Goal: Use online tool/utility: Utilize a website feature to perform a specific function

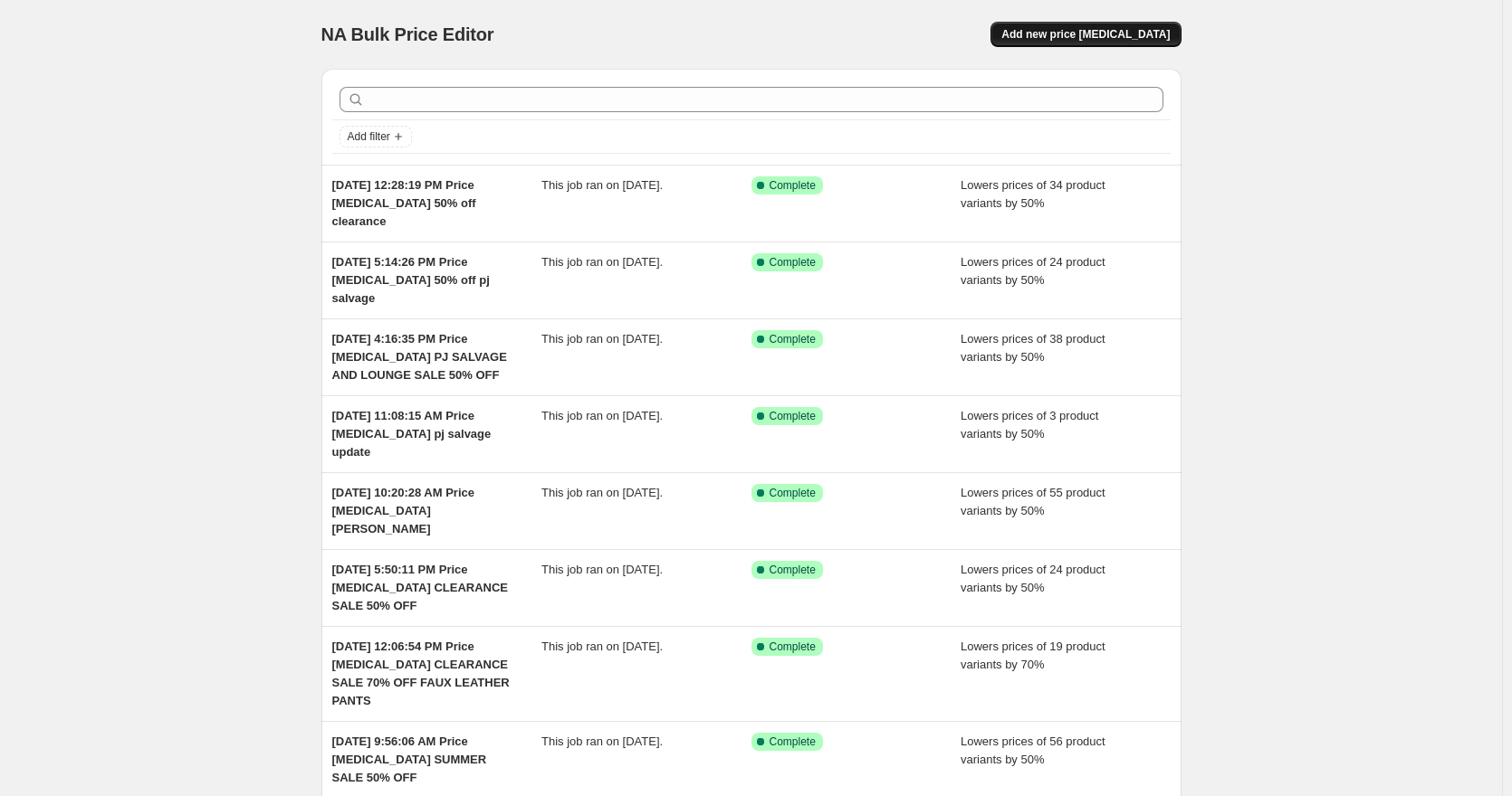
click at [1133, 34] on span "Add new price [MEDICAL_DATA]" at bounding box center [1086, 35] width 169 height 15
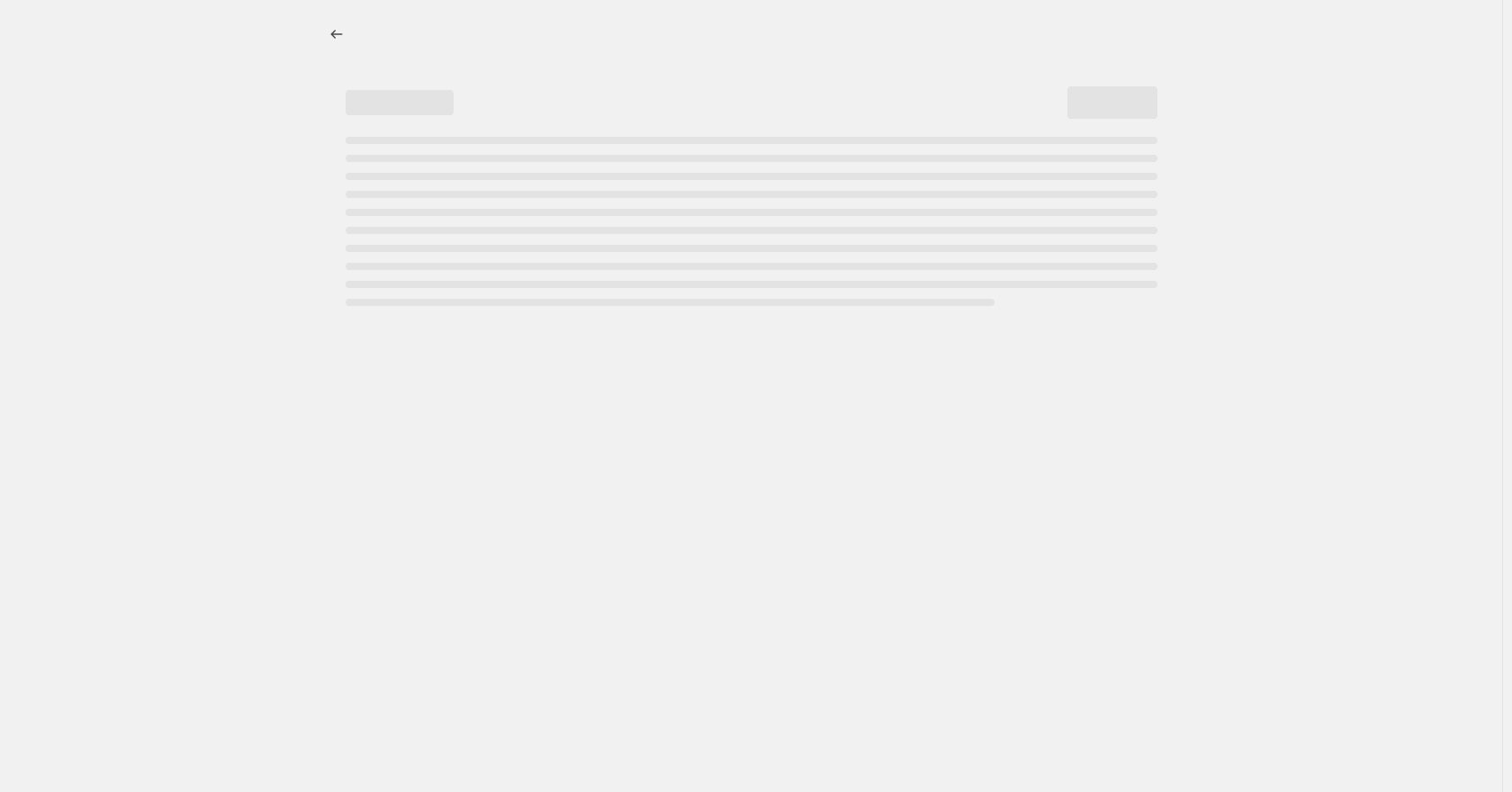
select select "percentage"
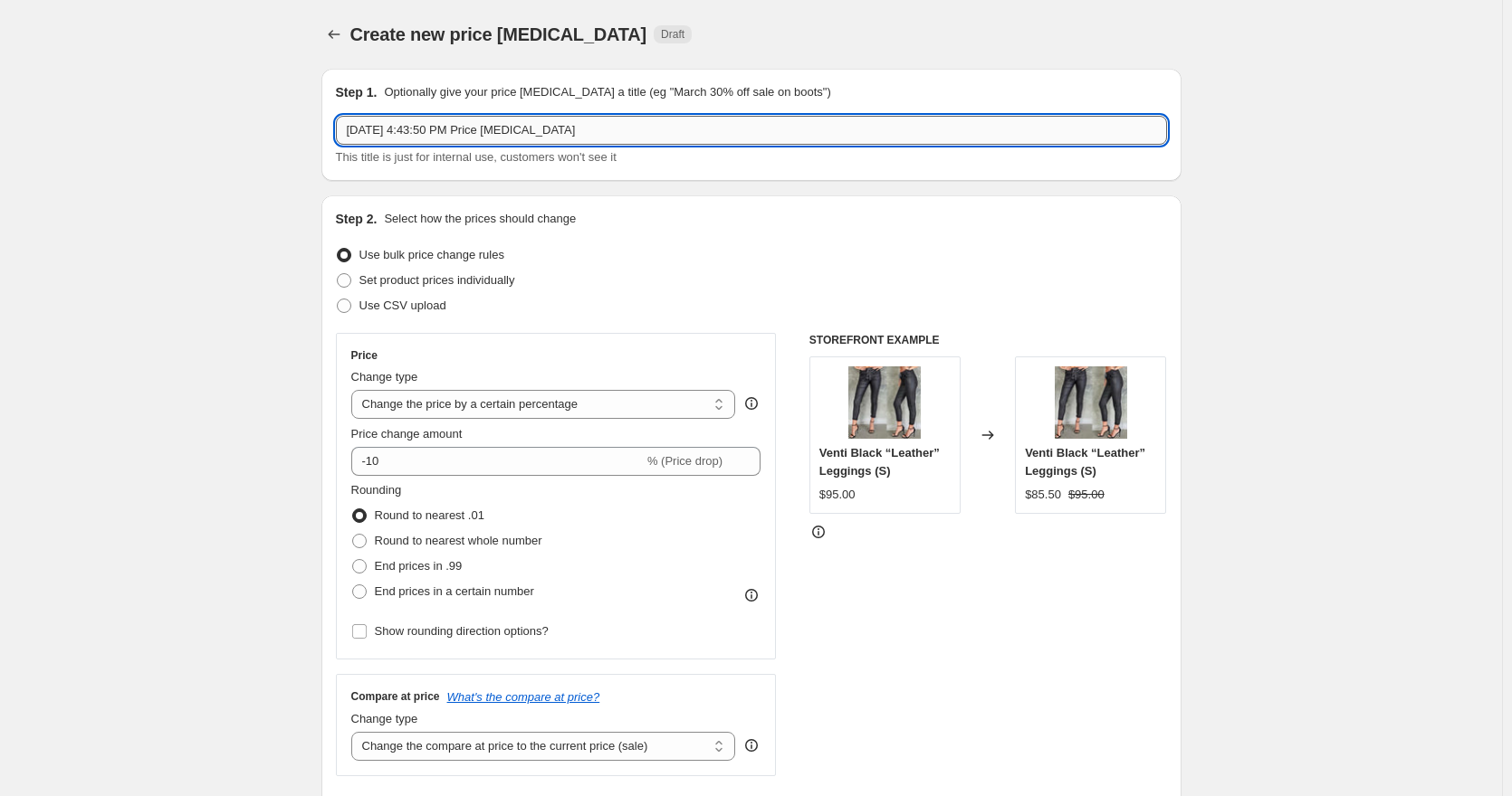
click at [718, 121] on input "[DATE] 4:43:50 PM Price [MEDICAL_DATA]" at bounding box center [751, 129] width 831 height 29
type input "[DATE] 4:43:50 PM Price [MEDICAL_DATA] 50% off pj salvage sale"
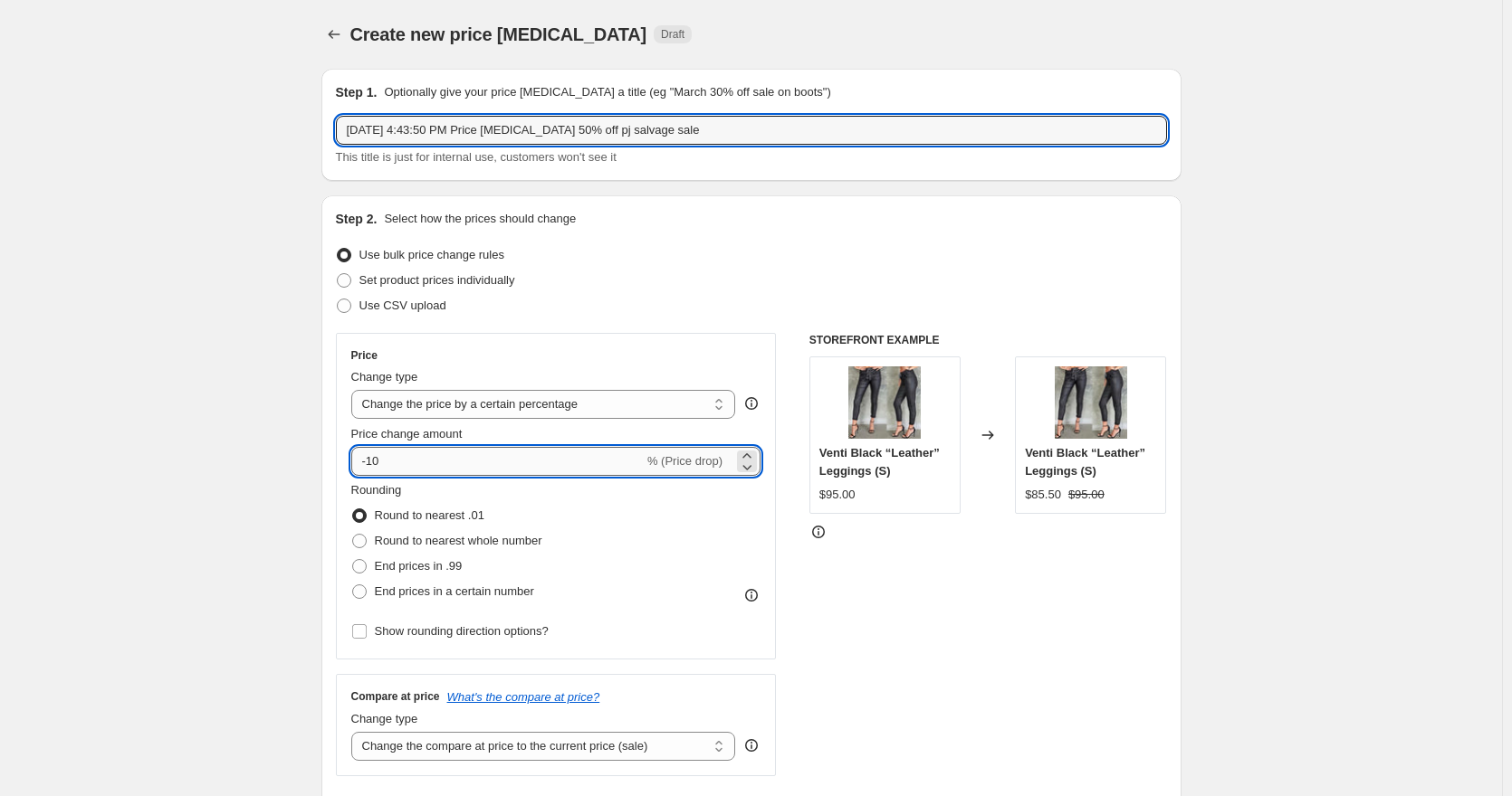
click at [380, 457] on input "-10" at bounding box center [497, 461] width 292 height 29
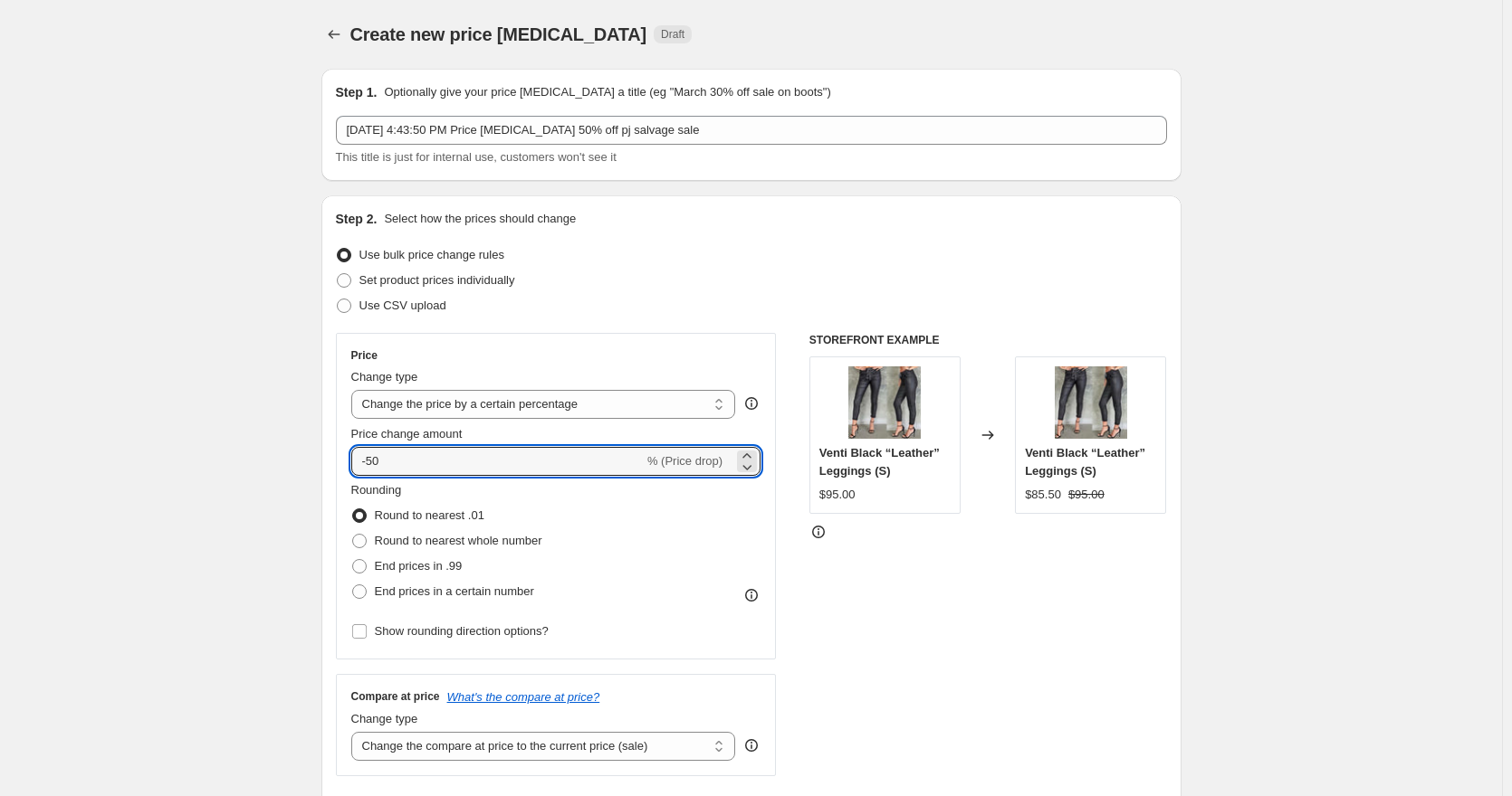
type input "-50"
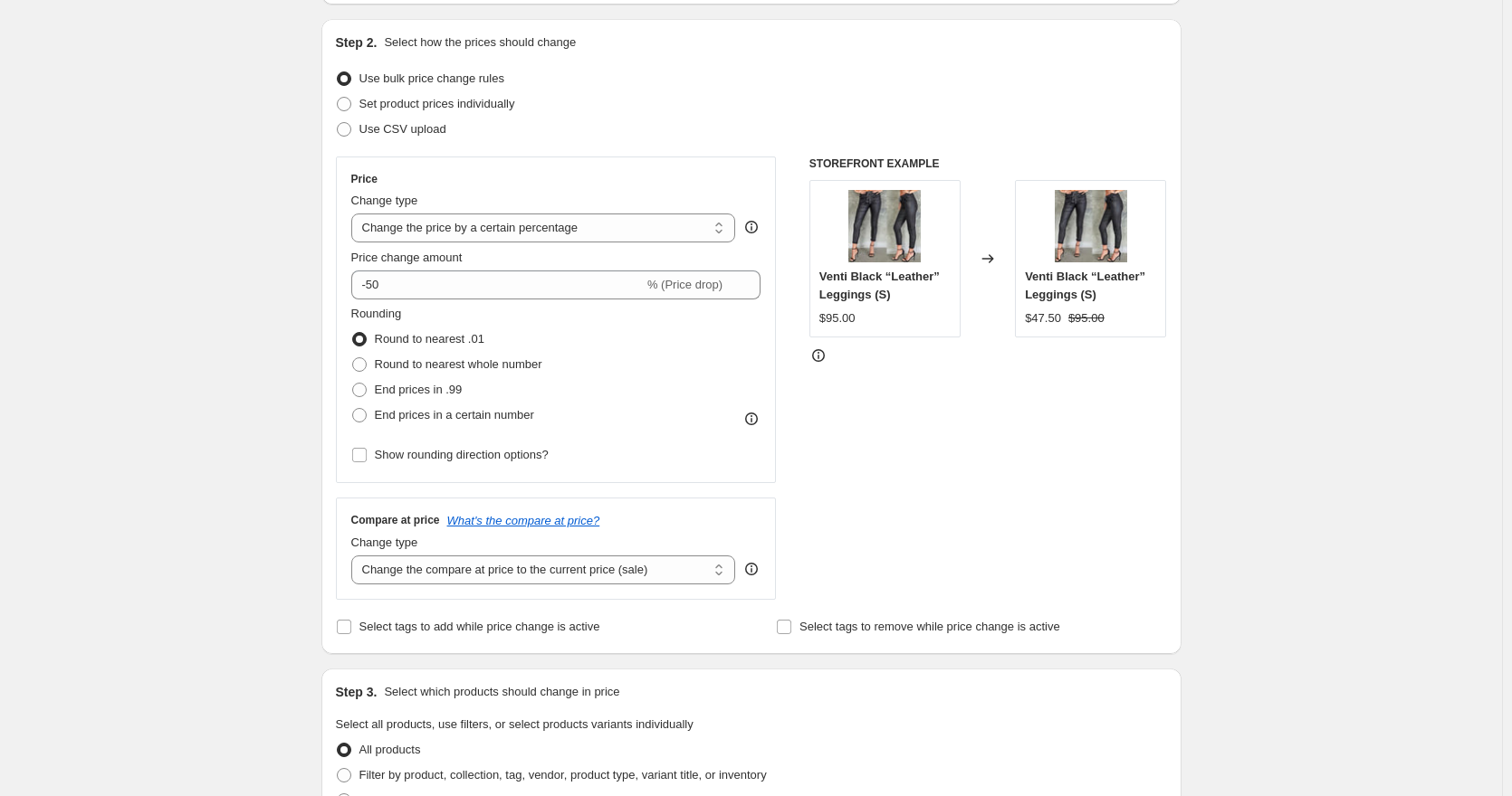
scroll to position [453, 0]
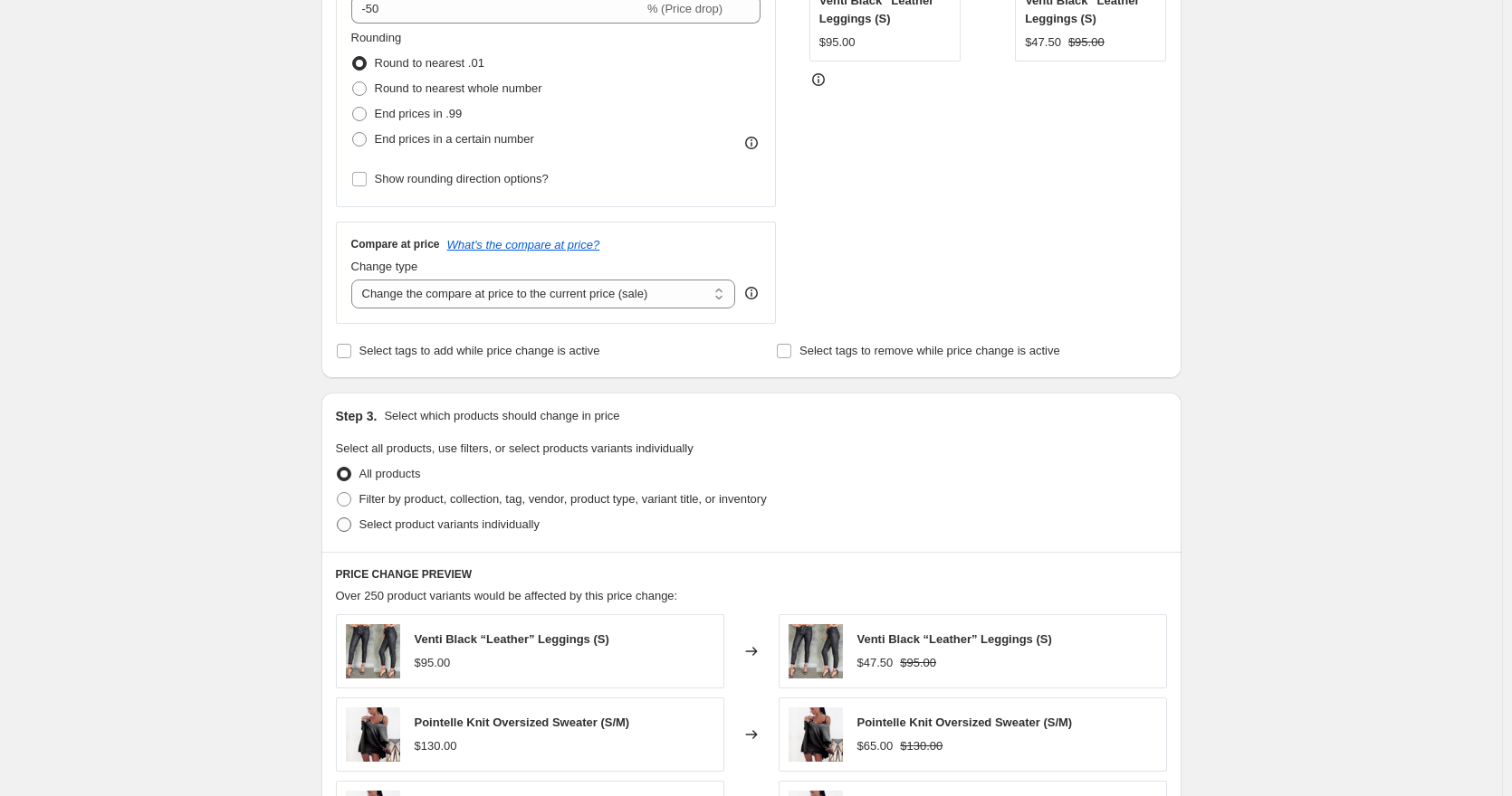
click at [450, 532] on span "Select product variants individually" at bounding box center [449, 525] width 181 height 14
click at [338, 519] on input "Select product variants individually" at bounding box center [337, 518] width 1 height 1
radio input "true"
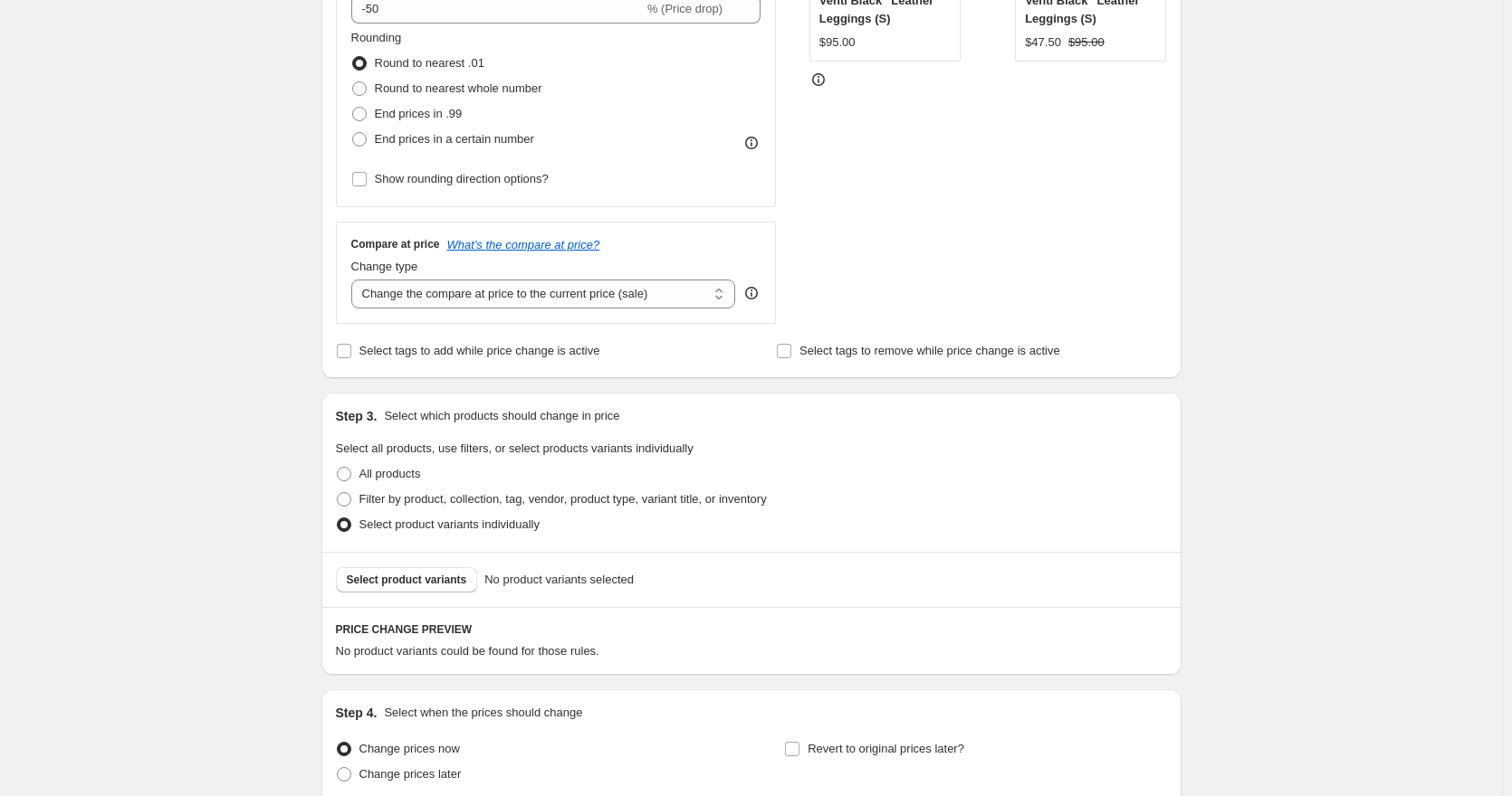
click at [444, 580] on span "Select product variants" at bounding box center [407, 580] width 120 height 15
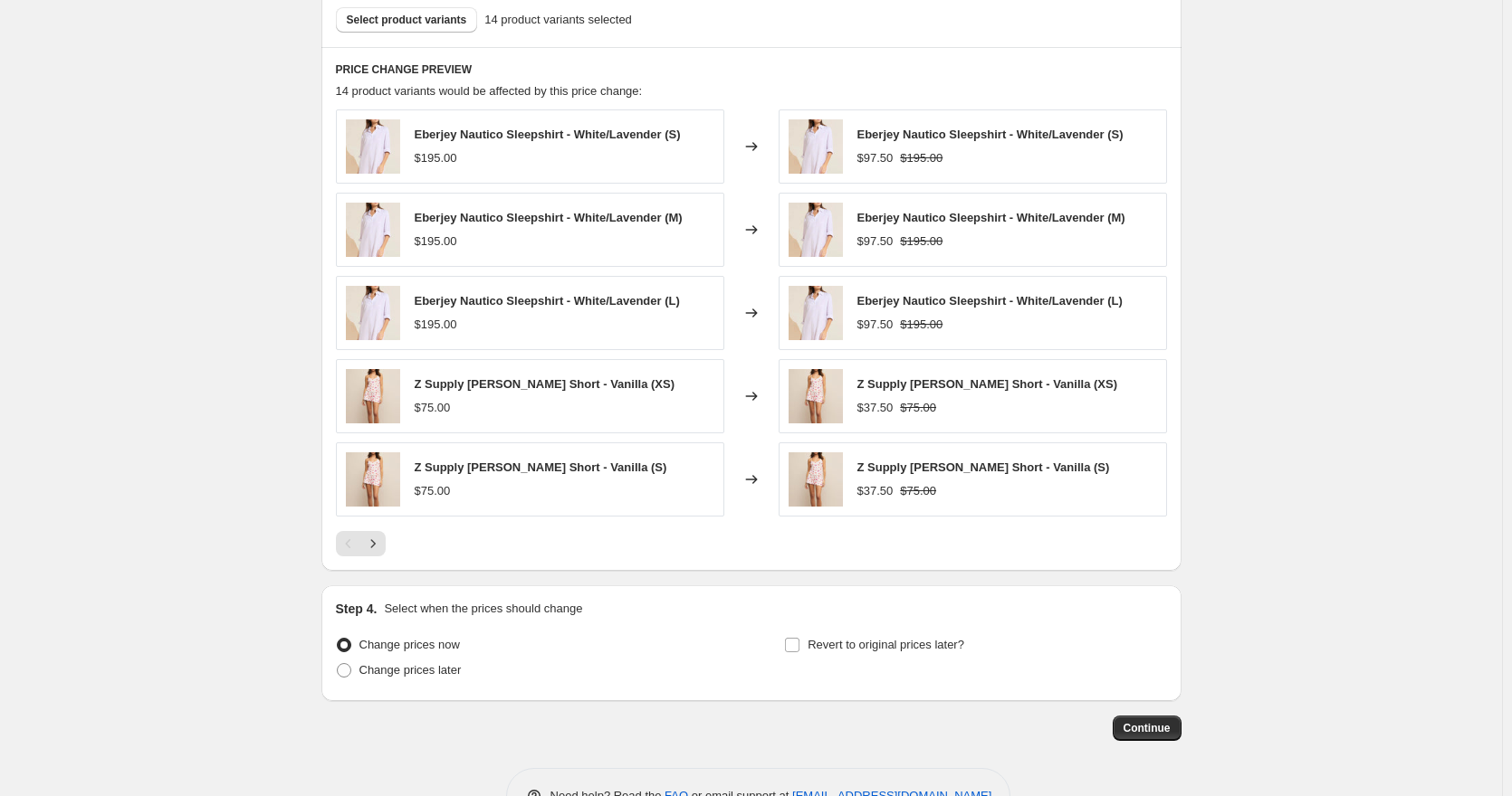
scroll to position [1068, 0]
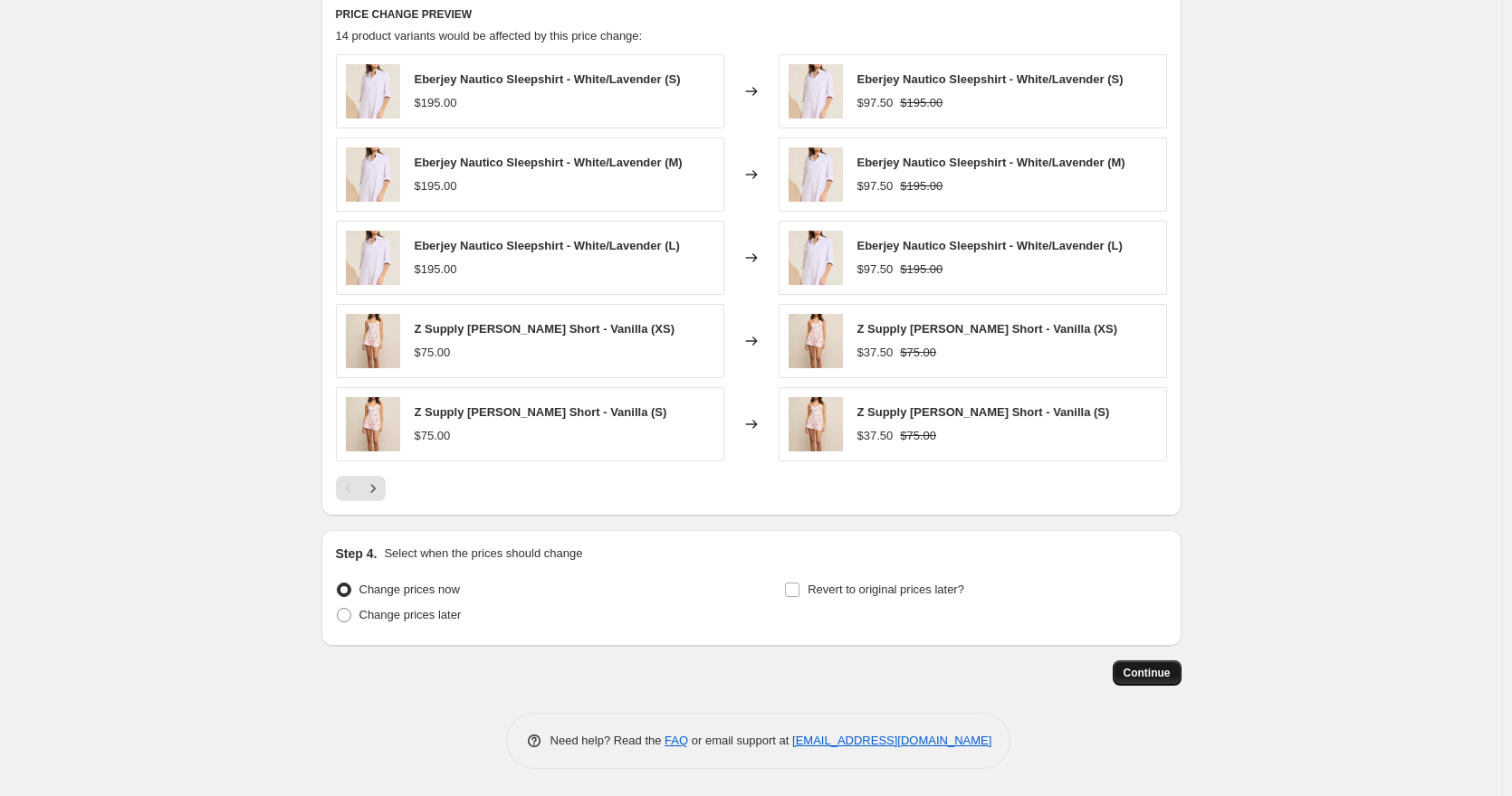
click at [1164, 668] on span "Continue" at bounding box center [1148, 673] width 47 height 15
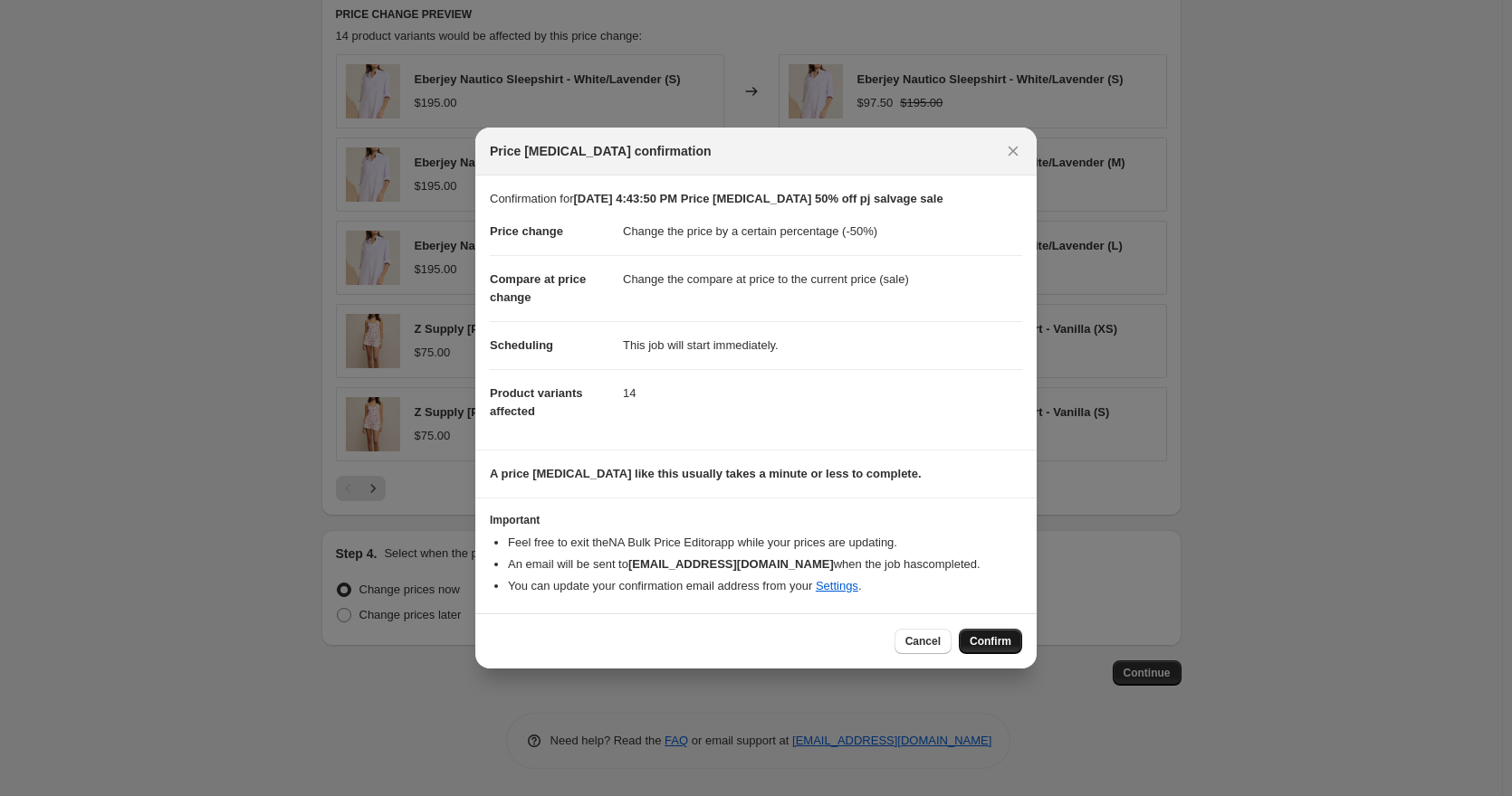
click at [992, 635] on span "Confirm" at bounding box center [991, 641] width 41 height 15
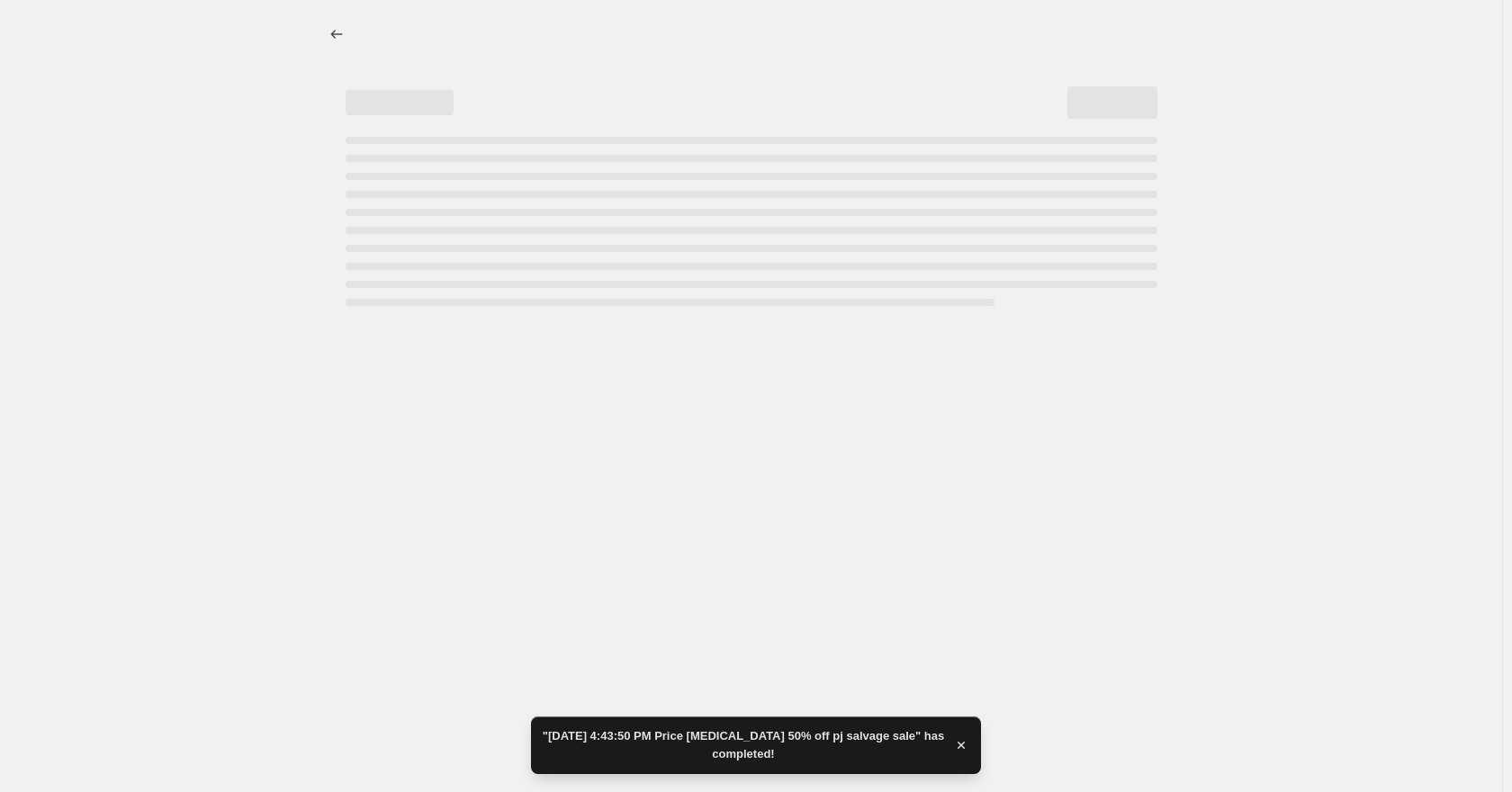
select select "percentage"
